Goal: Transaction & Acquisition: Purchase product/service

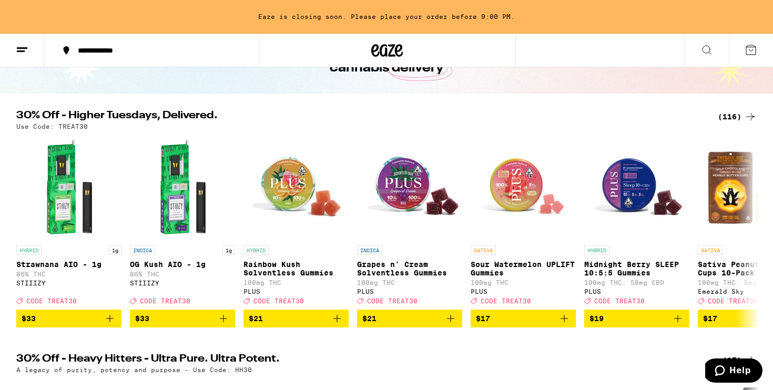
scroll to position [75, 0]
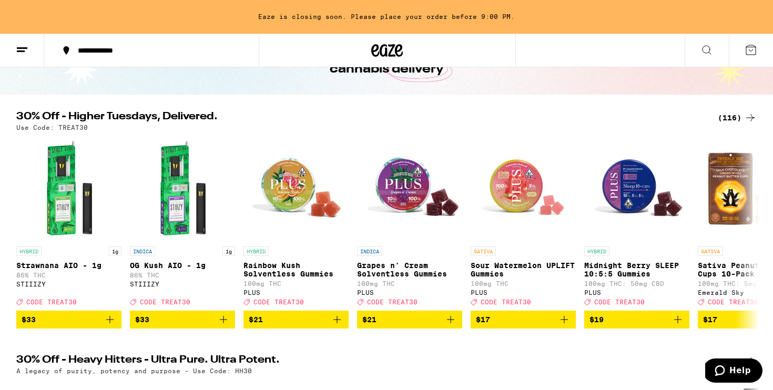
click at [731, 123] on div "(116)" at bounding box center [737, 117] width 39 height 13
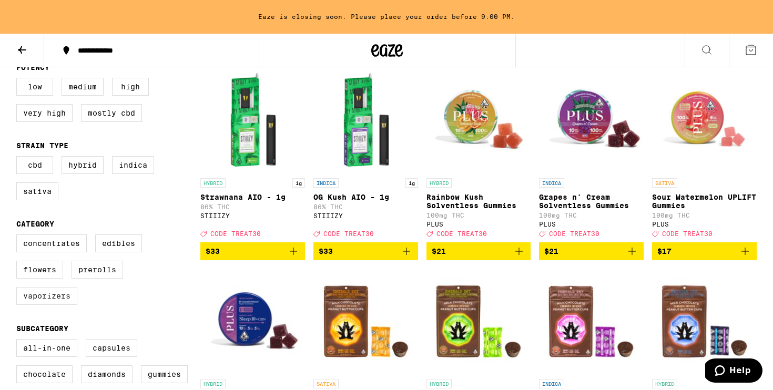
click at [54, 298] on label "Vaporizers" at bounding box center [46, 296] width 61 height 18
click at [19, 237] on input "Vaporizers" at bounding box center [18, 236] width 1 height 1
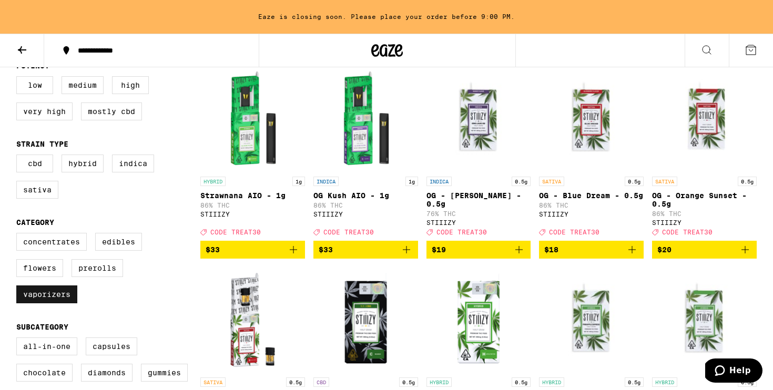
click at [54, 303] on label "Vaporizers" at bounding box center [46, 295] width 61 height 18
click at [19, 235] on input "Vaporizers" at bounding box center [18, 235] width 1 height 1
checkbox input "false"
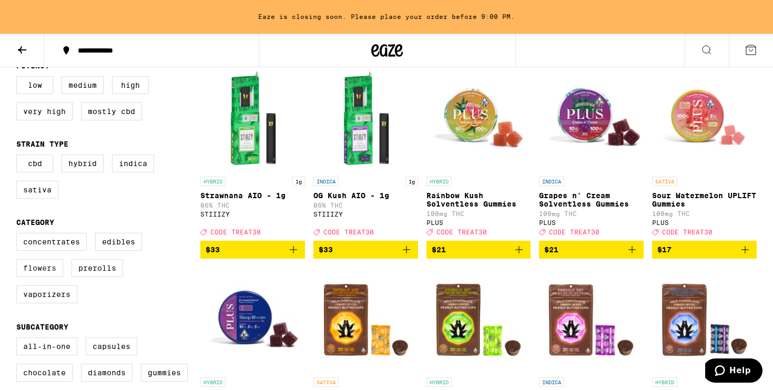
click at [49, 277] on label "Flowers" at bounding box center [39, 268] width 47 height 18
click at [19, 235] on input "Flowers" at bounding box center [18, 235] width 1 height 1
checkbox input "true"
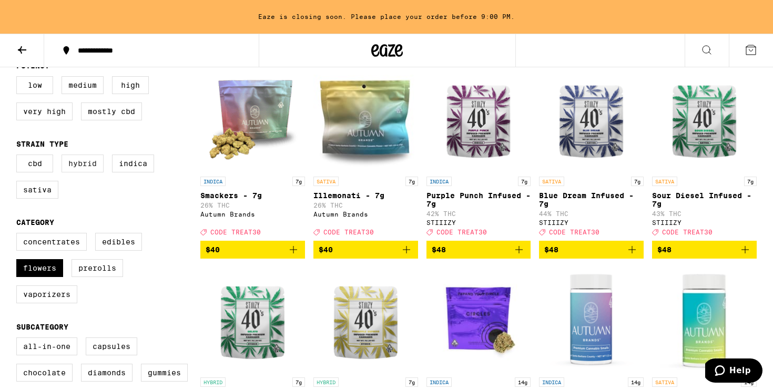
click at [92, 172] on label "Hybrid" at bounding box center [83, 164] width 42 height 18
click at [19, 157] on input "Hybrid" at bounding box center [18, 156] width 1 height 1
checkbox input "true"
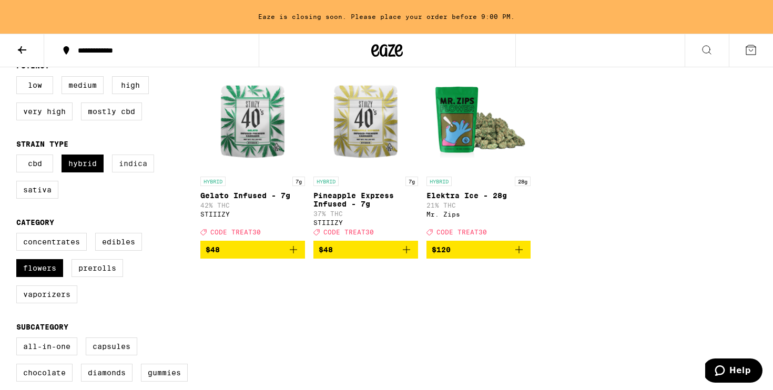
click at [144, 170] on label "Indica" at bounding box center [133, 164] width 42 height 18
click at [19, 157] on input "Indica" at bounding box center [18, 156] width 1 height 1
checkbox input "true"
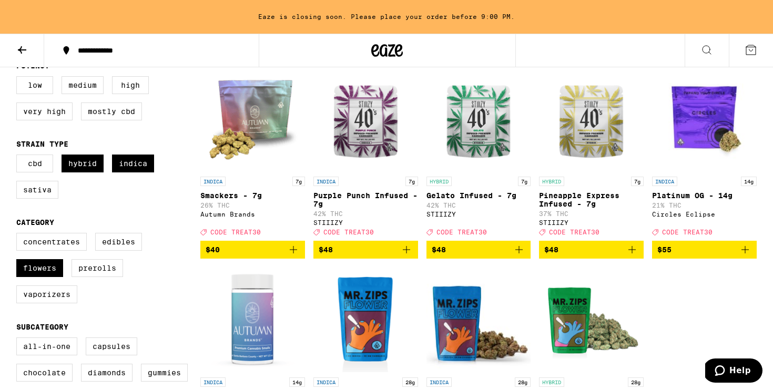
click at [403, 256] on icon "Add to bag" at bounding box center [406, 249] width 13 height 13
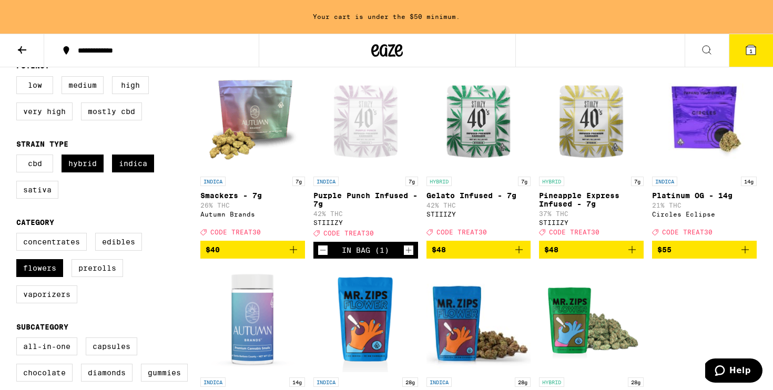
click at [475, 256] on span "$48" at bounding box center [479, 249] width 94 height 13
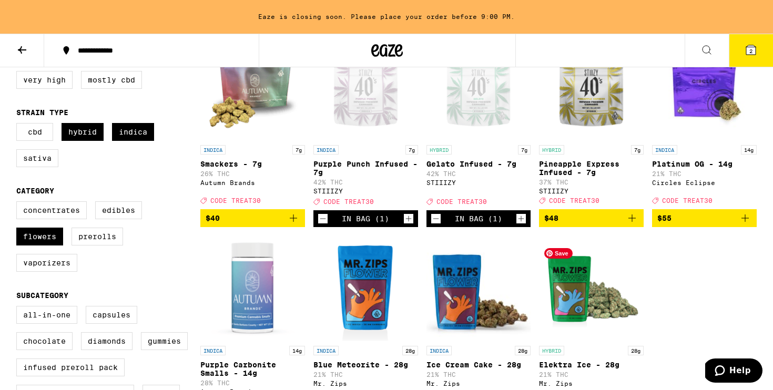
scroll to position [135, 0]
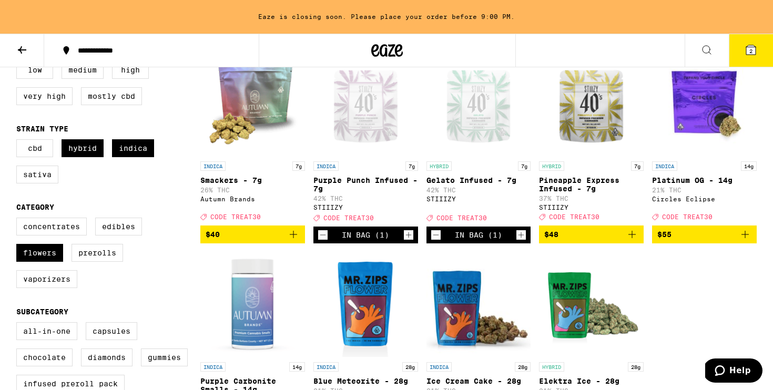
click at [750, 54] on span "2" at bounding box center [750, 51] width 3 height 6
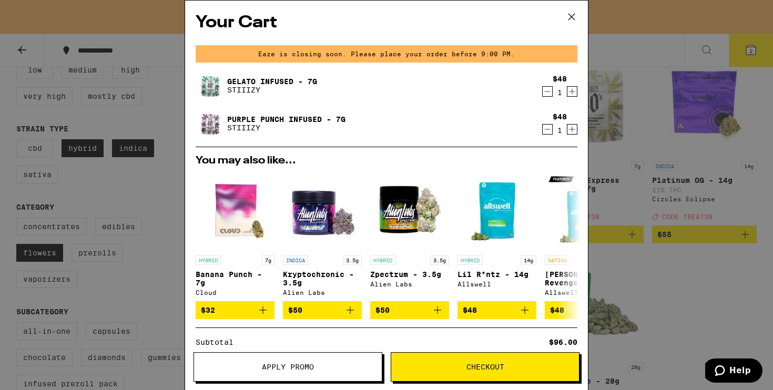
click at [262, 371] on span "Apply Promo" at bounding box center [288, 366] width 52 height 7
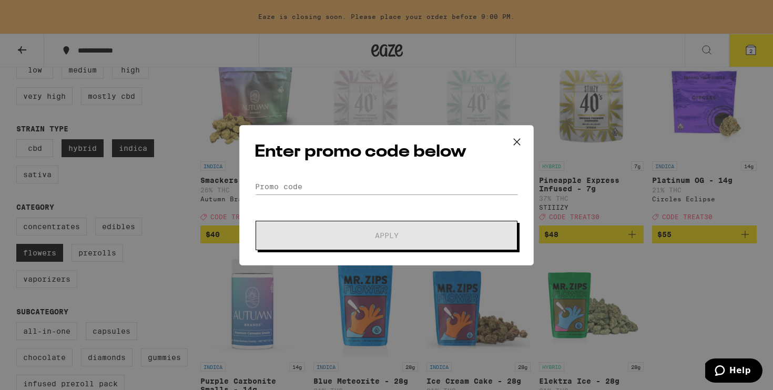
click at [272, 205] on form "Promo Code Apply" at bounding box center [387, 215] width 264 height 72
click at [272, 202] on form "Promo Code Apply" at bounding box center [387, 215] width 264 height 72
click at [268, 187] on input "Promo Code" at bounding box center [387, 187] width 264 height 16
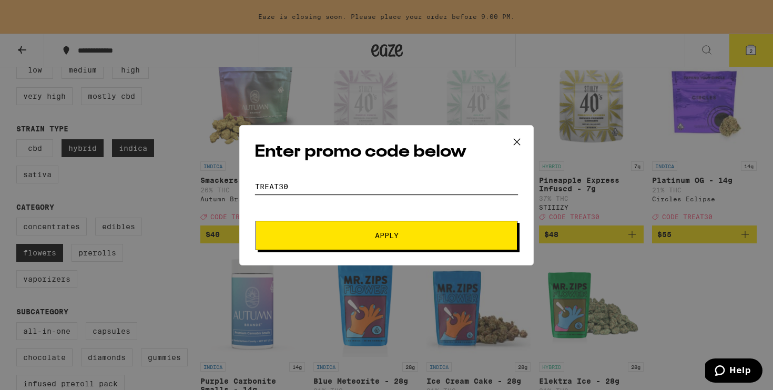
type input "TREAT30"
click at [292, 258] on div "Enter promo code below Promo Code TREAT30 Apply" at bounding box center [386, 195] width 294 height 140
click at [288, 231] on button "Apply" at bounding box center [387, 235] width 262 height 29
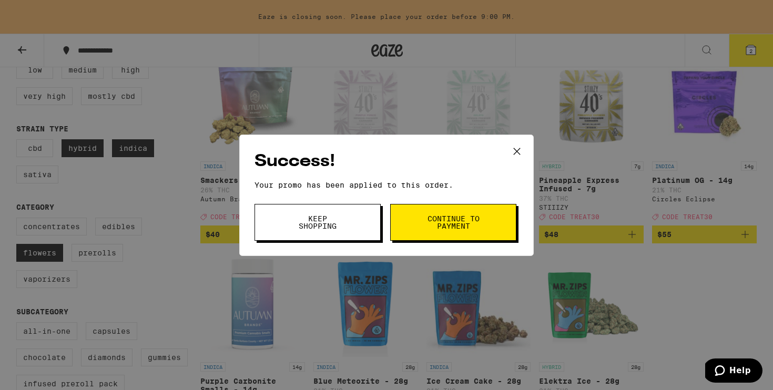
click at [463, 225] on span "Continue to payment" at bounding box center [453, 222] width 54 height 15
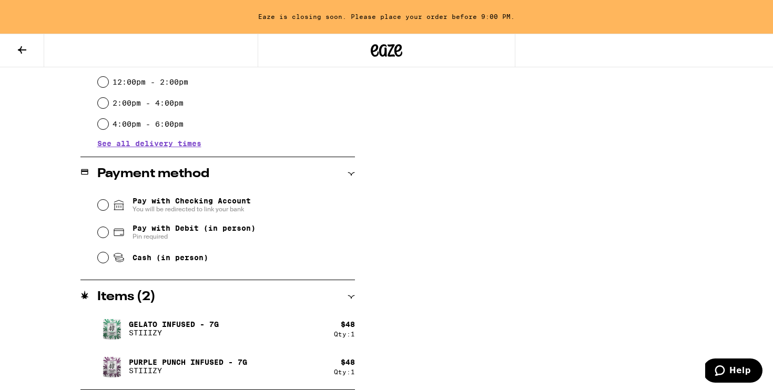
scroll to position [363, 0]
click at [210, 228] on span "Pay with Debit (in person)" at bounding box center [194, 228] width 123 height 8
click at [108, 228] on input "Pay with Debit (in person) Pin required" at bounding box center [103, 232] width 11 height 11
radio input "true"
click at [125, 258] on span "Cash (in person)" at bounding box center [161, 257] width 96 height 13
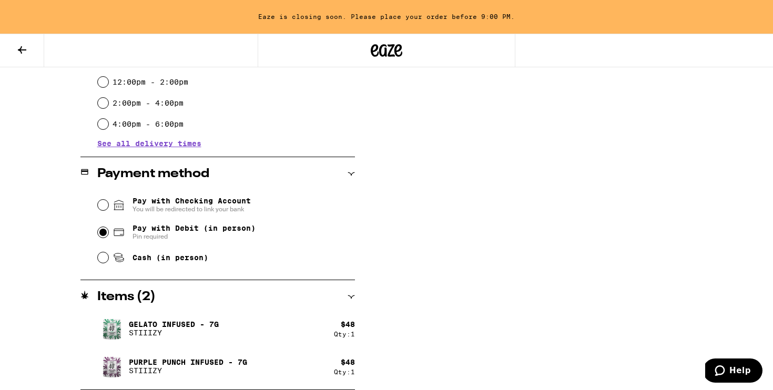
click at [108, 258] on input "Cash (in person)" at bounding box center [103, 257] width 11 height 11
radio input "true"
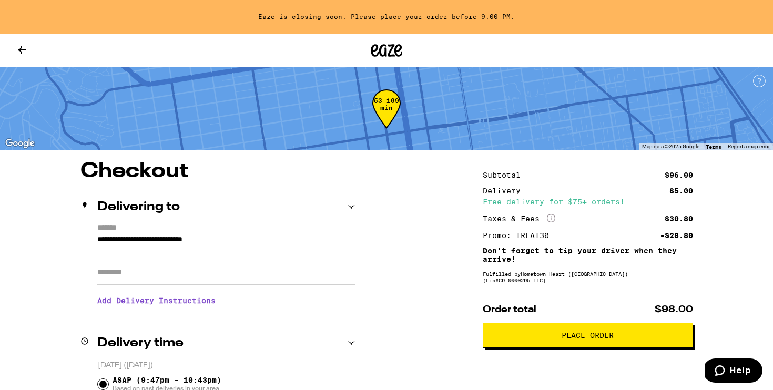
scroll to position [0, 0]
click at [18, 41] on button at bounding box center [22, 50] width 44 height 33
